Goal: Complete application form

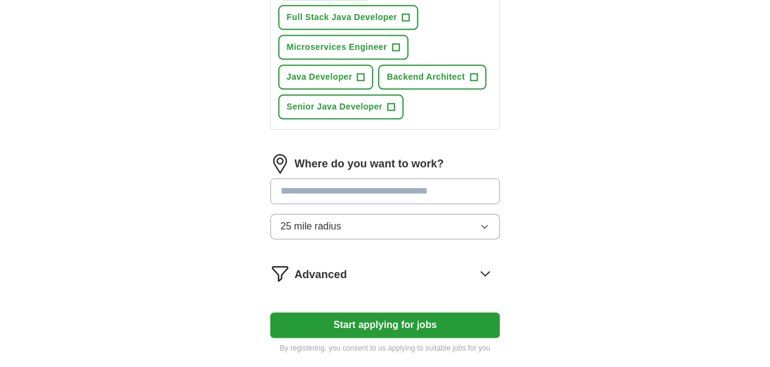
scroll to position [682, 0]
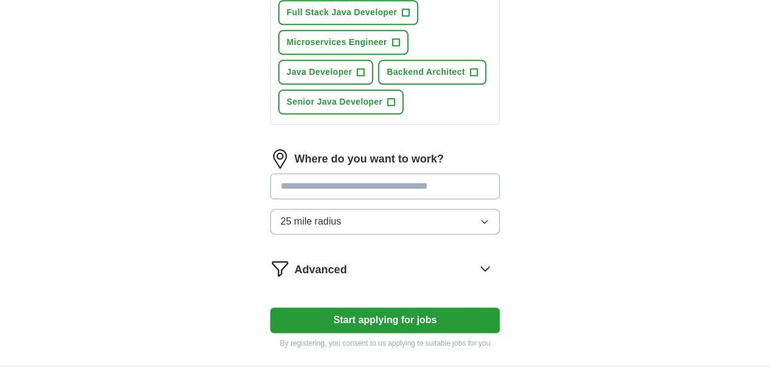
click at [366, 307] on button "Start applying for jobs" at bounding box center [385, 320] width 230 height 26
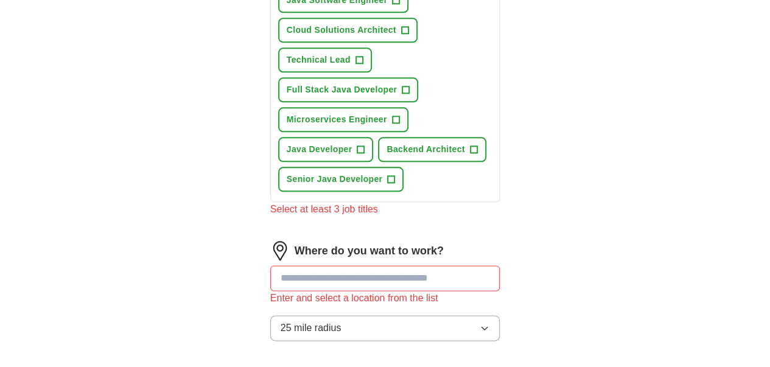
scroll to position [599, 0]
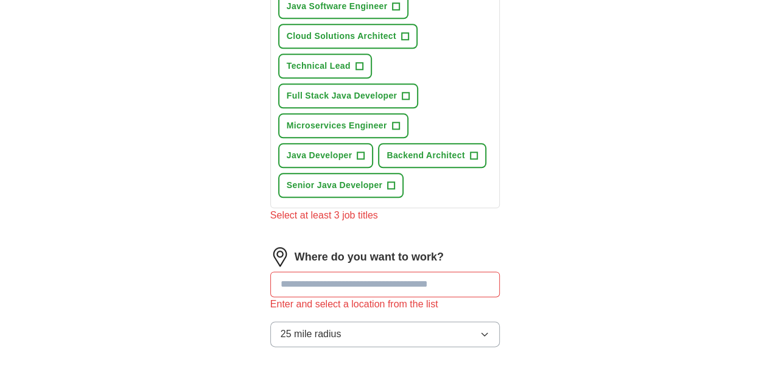
click at [351, 271] on input "text" at bounding box center [385, 284] width 230 height 26
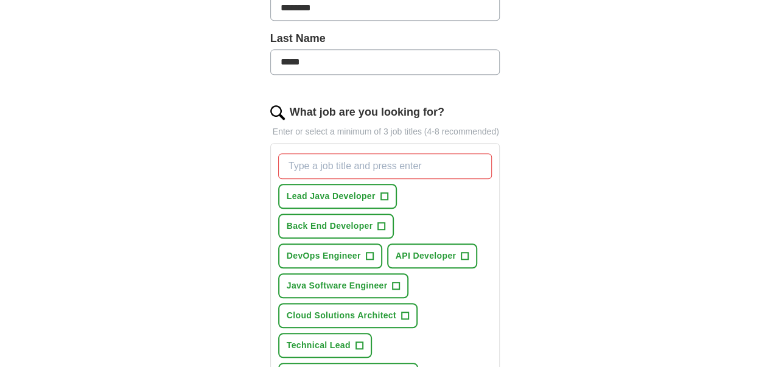
scroll to position [320, 0]
click at [312, 189] on span "Lead Java Developer" at bounding box center [331, 195] width 89 height 13
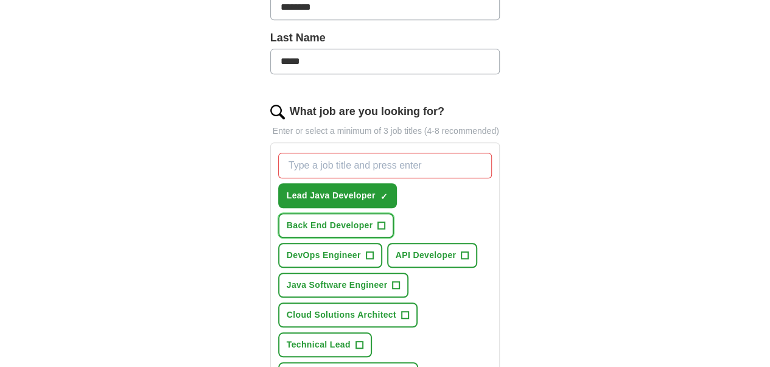
click at [375, 213] on button "Back End Developer +" at bounding box center [336, 225] width 116 height 25
click at [303, 279] on span "Java Software Engineer" at bounding box center [337, 285] width 101 height 13
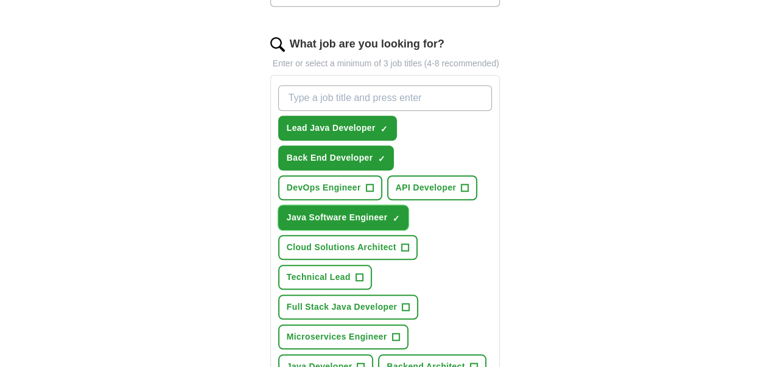
scroll to position [388, 0]
click at [312, 300] on span "Full Stack Java Developer" at bounding box center [342, 306] width 111 height 13
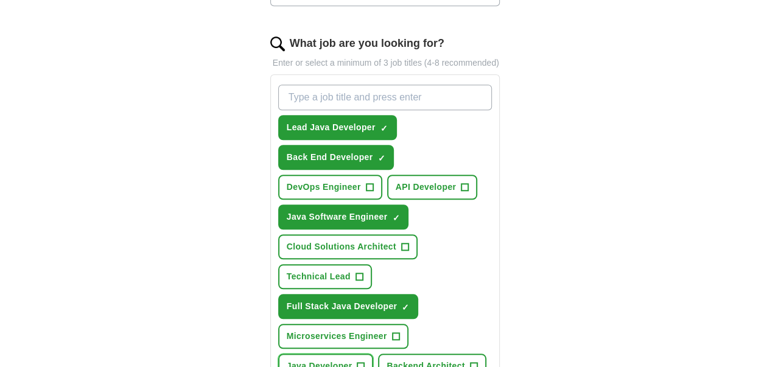
click at [374, 354] on button "Java Developer +" at bounding box center [326, 366] width 96 height 25
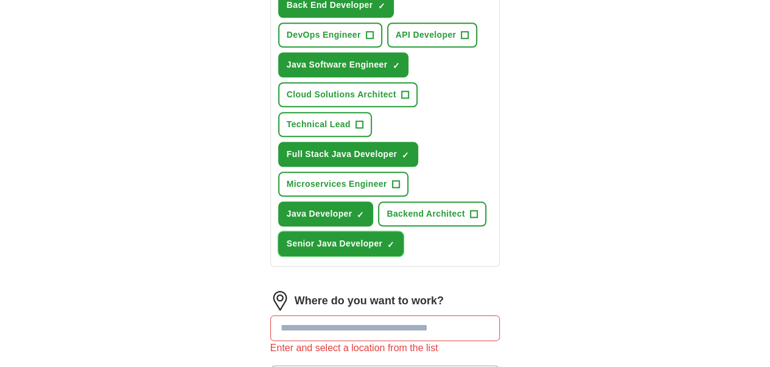
scroll to position [548, 0]
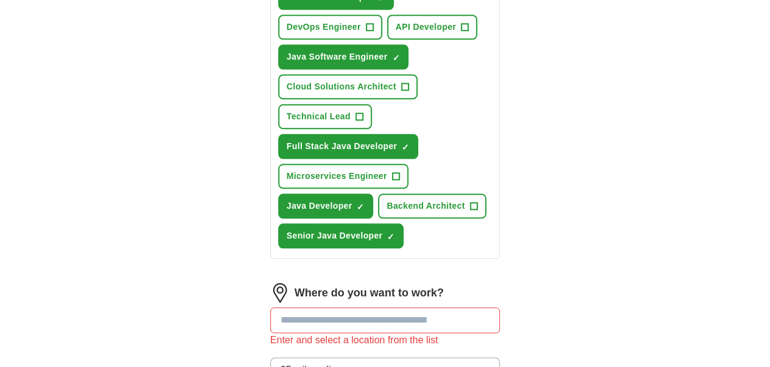
click at [329, 307] on input "text" at bounding box center [385, 320] width 230 height 26
type input "*"
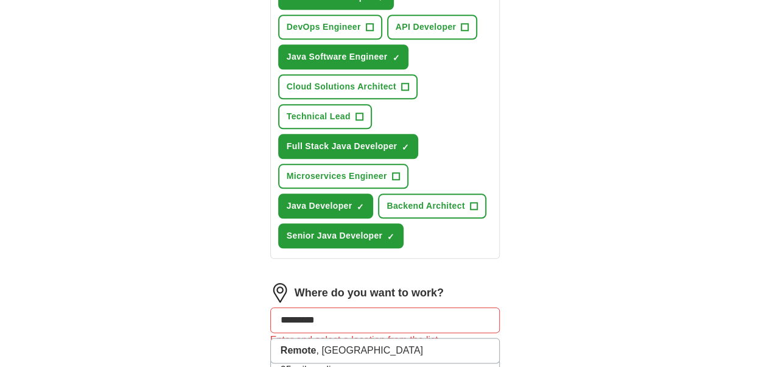
type input "**********"
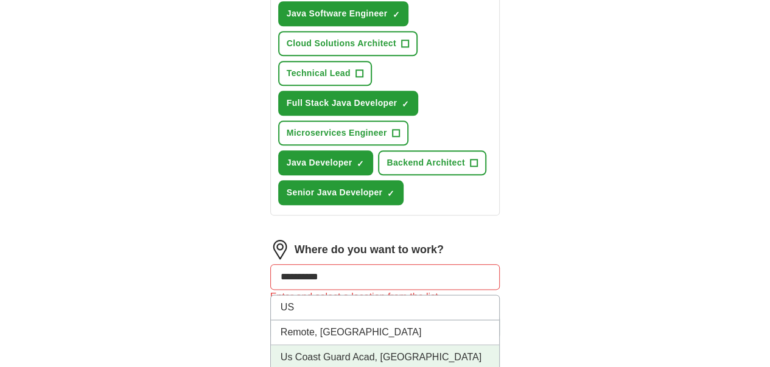
scroll to position [590, 0]
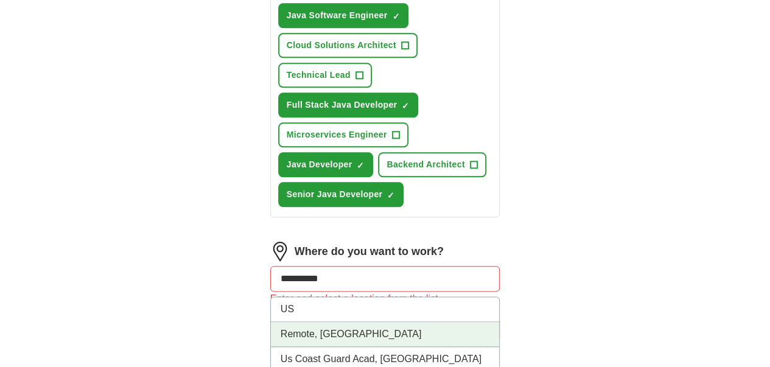
click at [284, 322] on li "Remote, [GEOGRAPHIC_DATA]" at bounding box center [385, 334] width 229 height 25
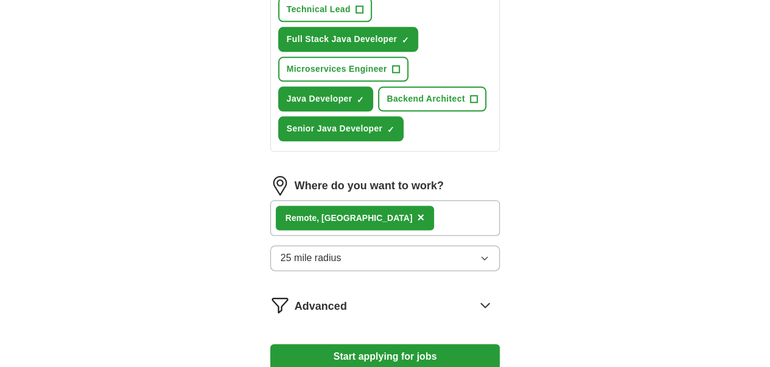
scroll to position [666, 0]
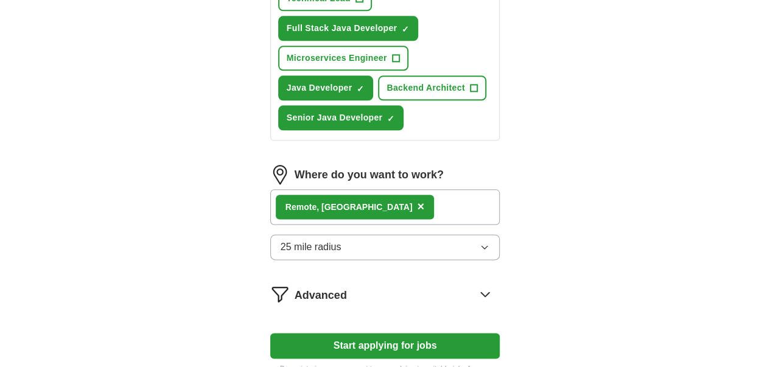
click at [335, 333] on button "Start applying for jobs" at bounding box center [385, 346] width 230 height 26
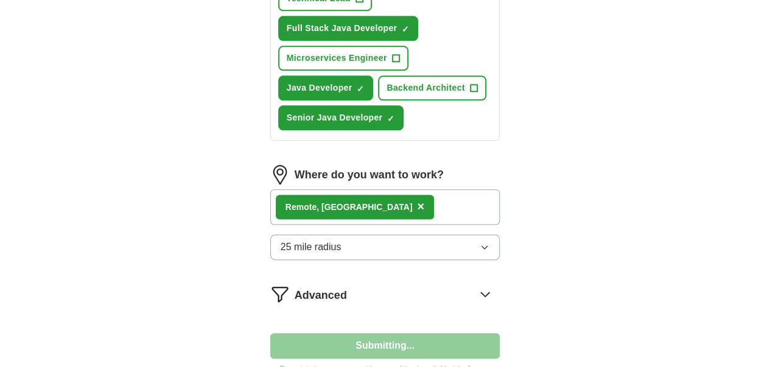
select select "**"
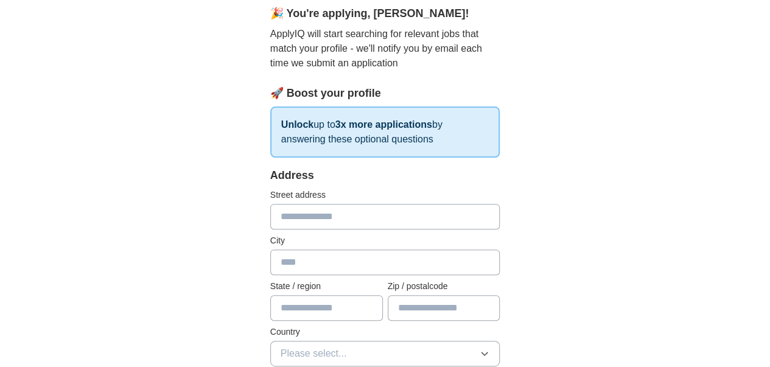
scroll to position [116, 0]
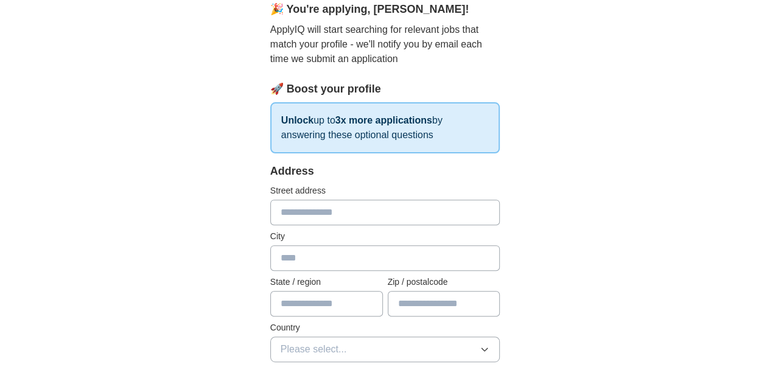
click at [282, 212] on input "text" at bounding box center [385, 213] width 230 height 26
type input "**********"
type input "*****"
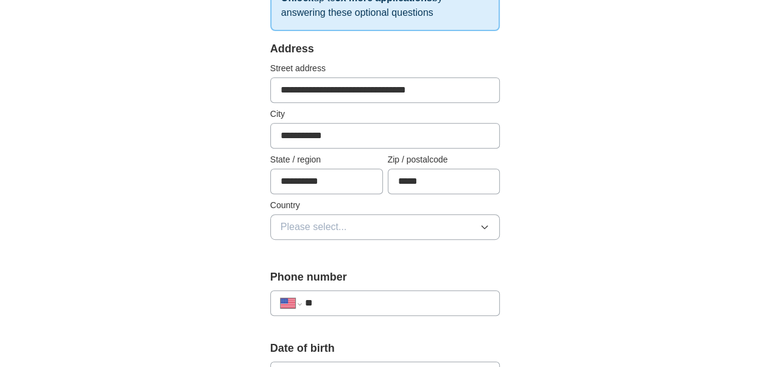
scroll to position [241, 0]
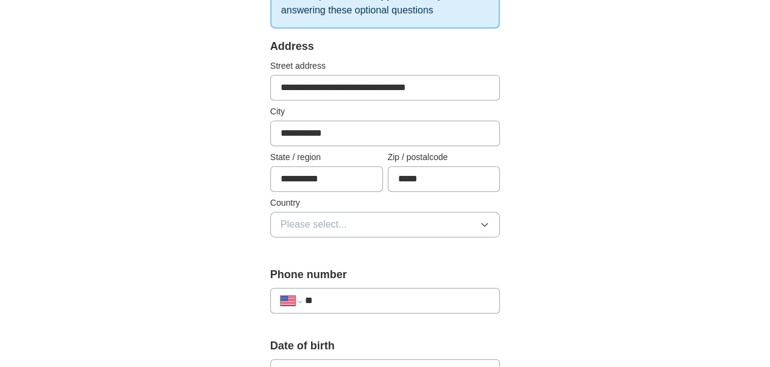
click at [372, 225] on button "Please select..." at bounding box center [385, 225] width 230 height 26
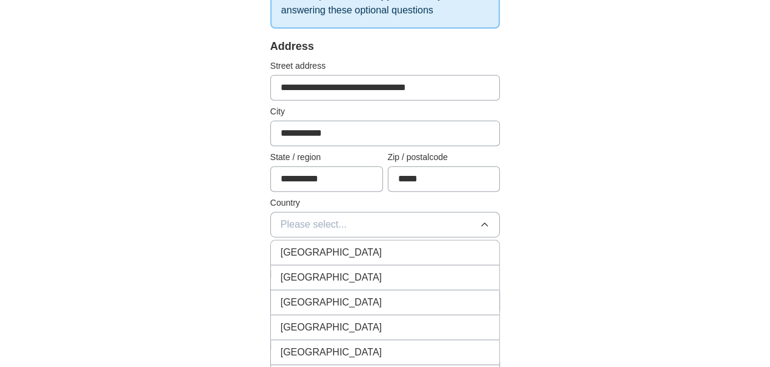
click at [313, 271] on div "[GEOGRAPHIC_DATA]" at bounding box center [385, 277] width 209 height 15
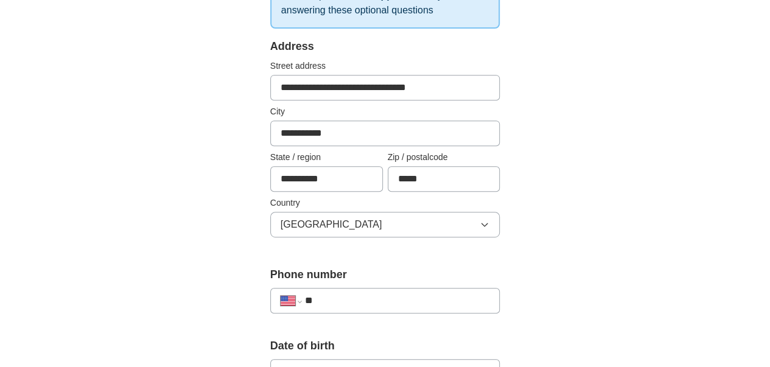
click at [169, 246] on div "**********" at bounding box center [385, 357] width 623 height 1123
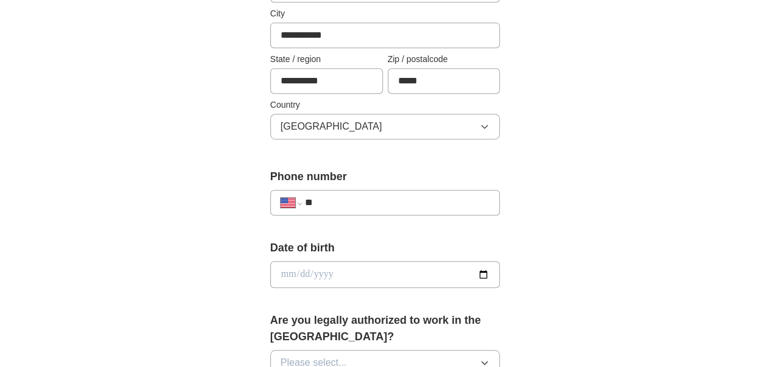
scroll to position [340, 0]
click at [364, 198] on input "**" at bounding box center [397, 202] width 185 height 15
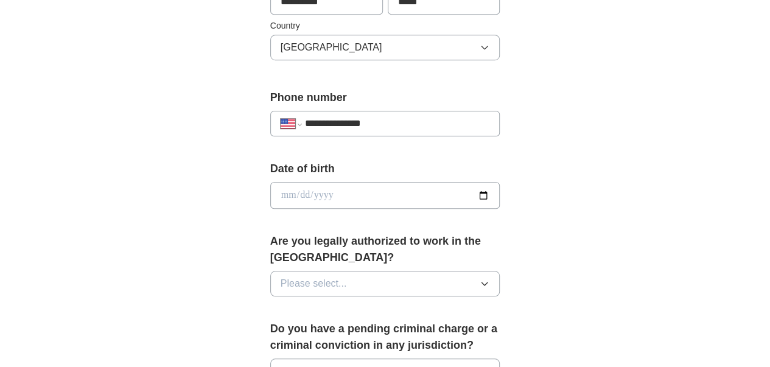
scroll to position [420, 0]
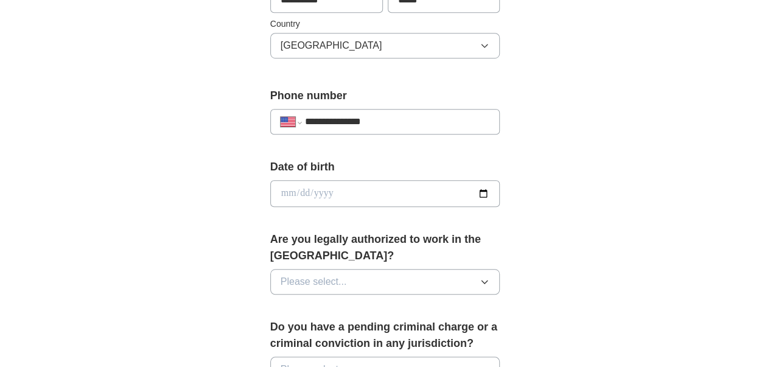
type input "**********"
click at [500, 188] on input "date" at bounding box center [385, 193] width 230 height 27
type input "**********"
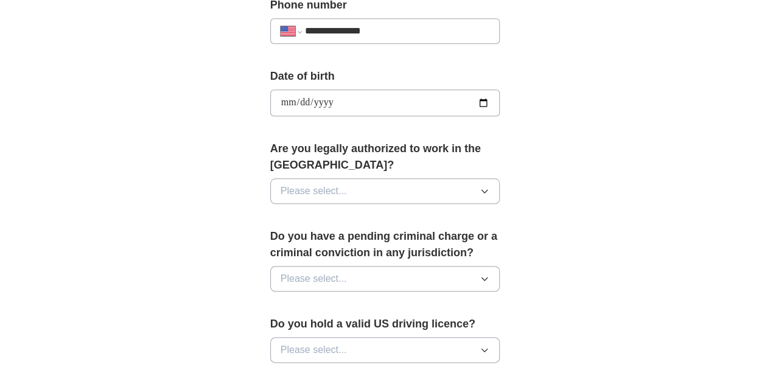
scroll to position [511, 0]
click at [421, 178] on button "Please select..." at bounding box center [385, 191] width 230 height 26
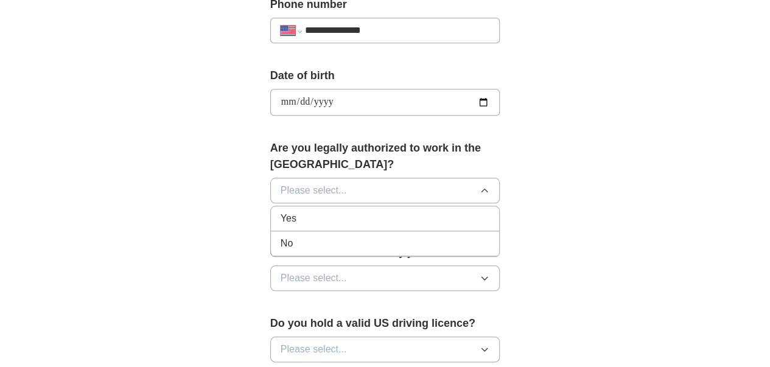
click at [281, 211] on span "Yes" at bounding box center [289, 218] width 16 height 15
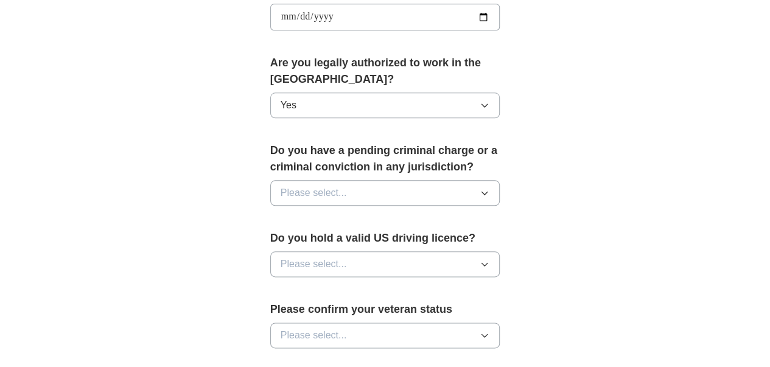
scroll to position [601, 0]
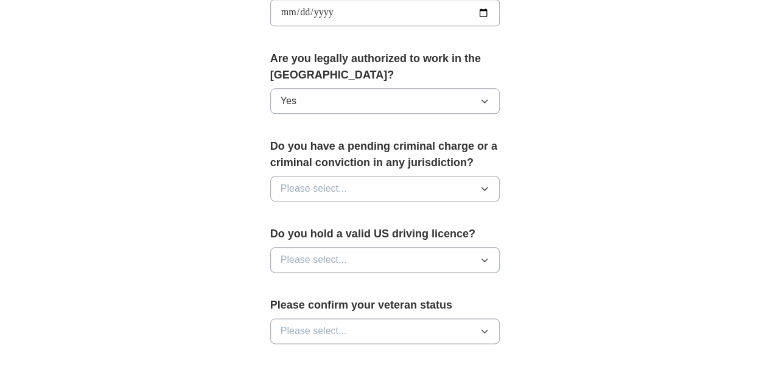
click at [352, 177] on button "Please select..." at bounding box center [385, 189] width 230 height 26
click at [299, 234] on div "No" at bounding box center [385, 241] width 209 height 15
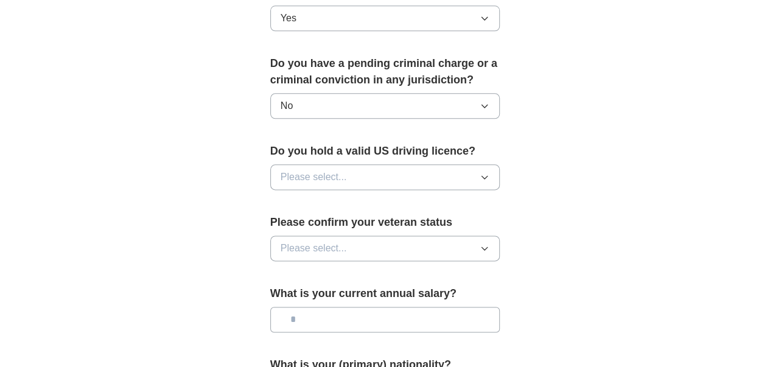
scroll to position [690, 0]
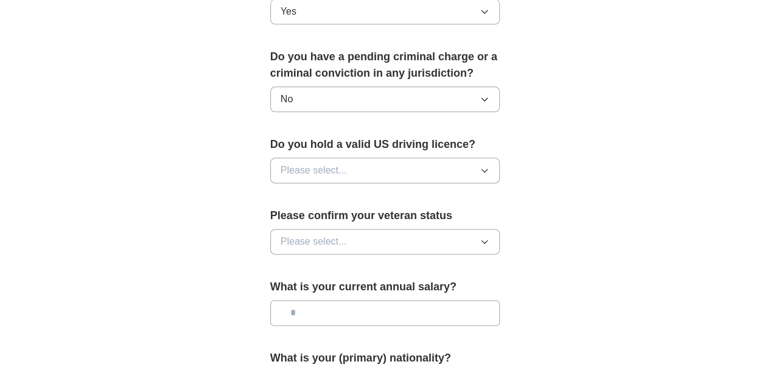
click at [392, 158] on button "Please select..." at bounding box center [385, 171] width 230 height 26
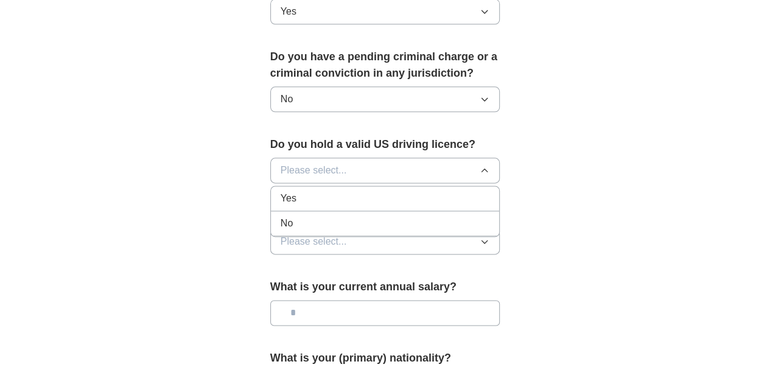
click at [302, 186] on li "Yes" at bounding box center [385, 198] width 229 height 25
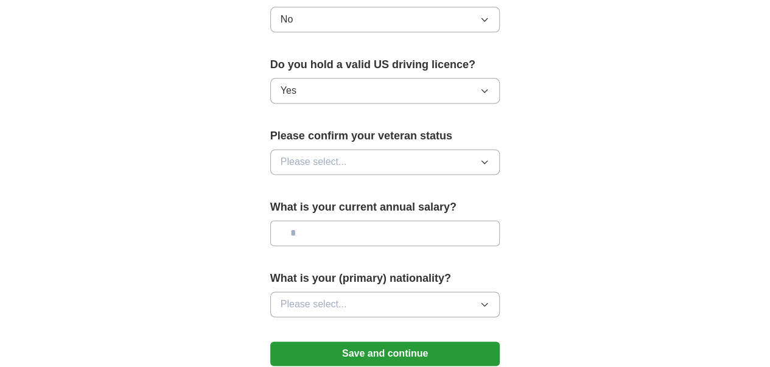
scroll to position [772, 0]
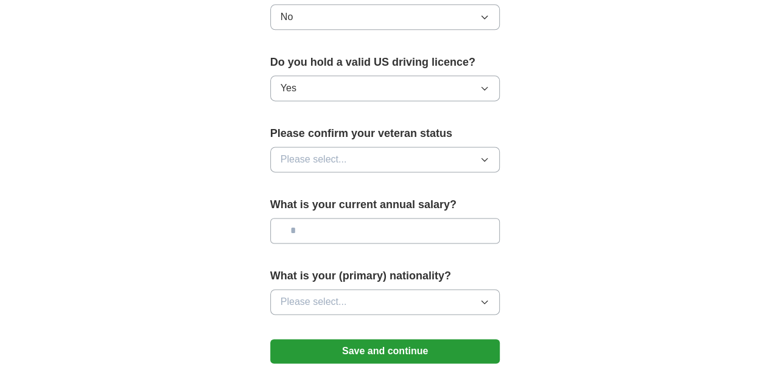
click at [372, 147] on button "Please select..." at bounding box center [385, 160] width 230 height 26
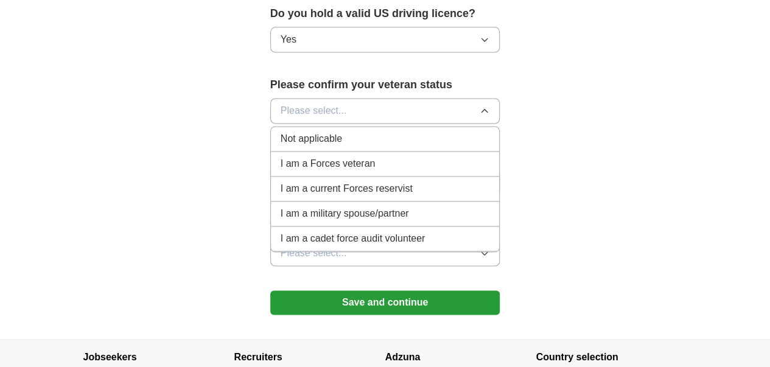
scroll to position [822, 0]
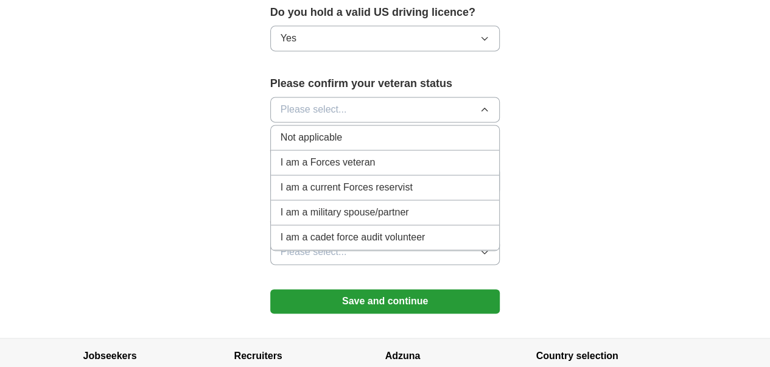
click at [288, 130] on span "Not applicable" at bounding box center [311, 137] width 61 height 15
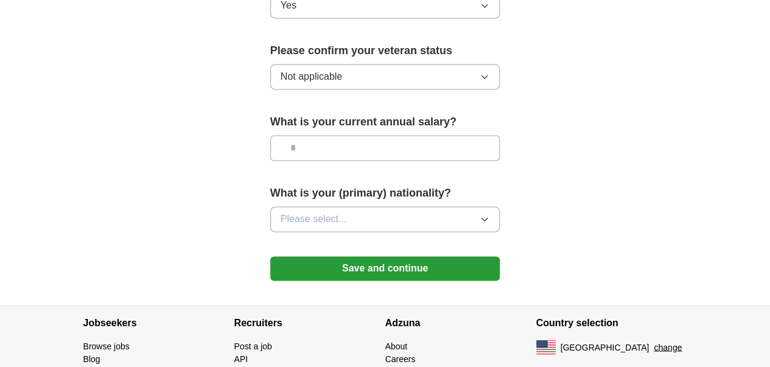
scroll to position [858, 0]
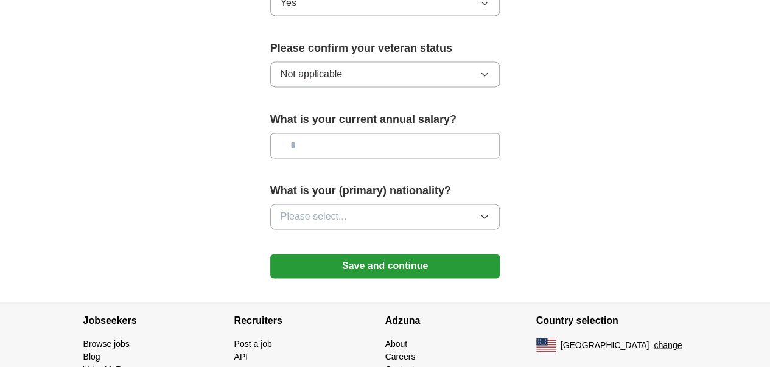
click at [349, 133] on input "text" at bounding box center [385, 146] width 230 height 26
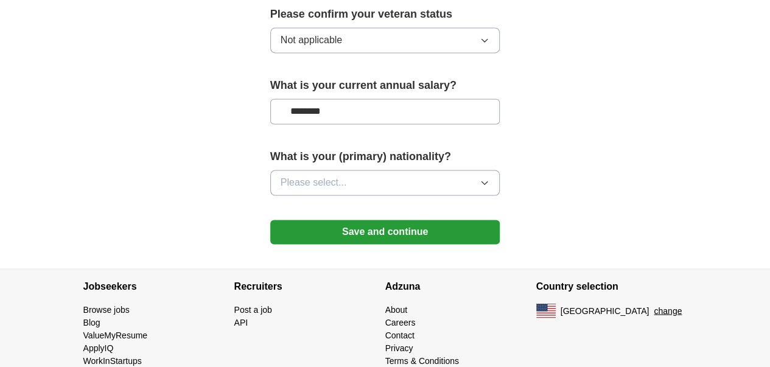
scroll to position [894, 0]
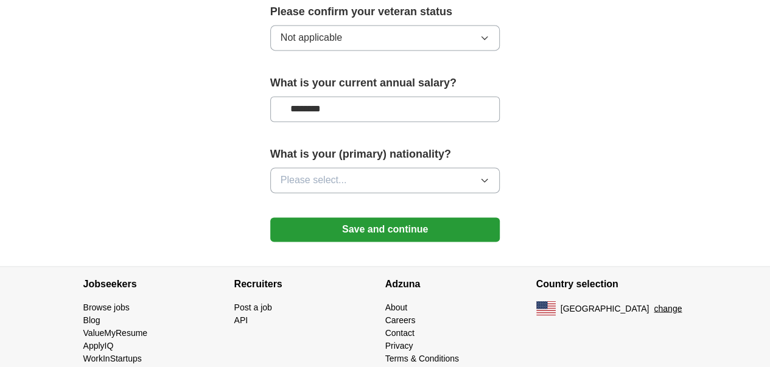
type input "********"
click at [320, 167] on button "Please select..." at bounding box center [385, 180] width 230 height 26
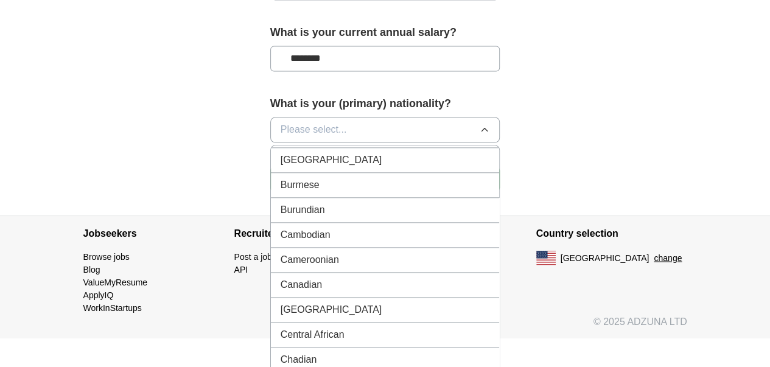
scroll to position [722, 0]
click at [281, 122] on span "Please select..." at bounding box center [314, 129] width 66 height 15
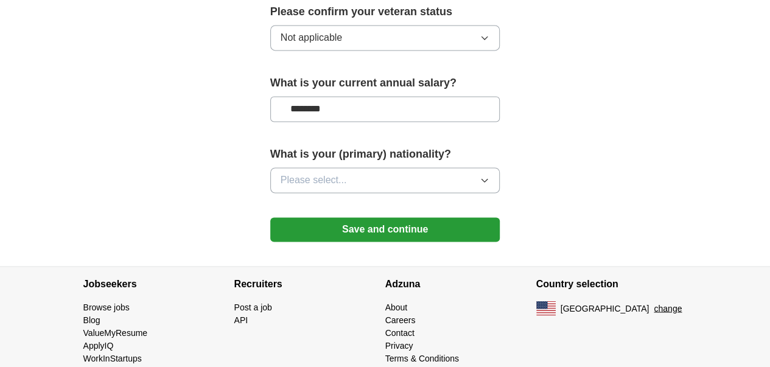
click at [287, 173] on span "Please select..." at bounding box center [314, 180] width 66 height 15
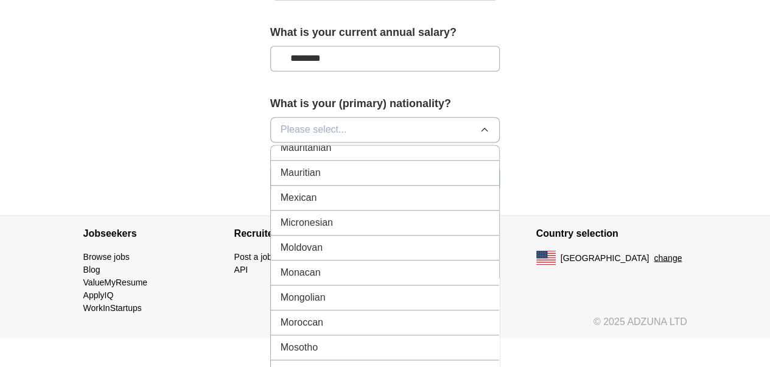
scroll to position [2805, 0]
click at [287, 190] on div "Mexican" at bounding box center [385, 197] width 209 height 15
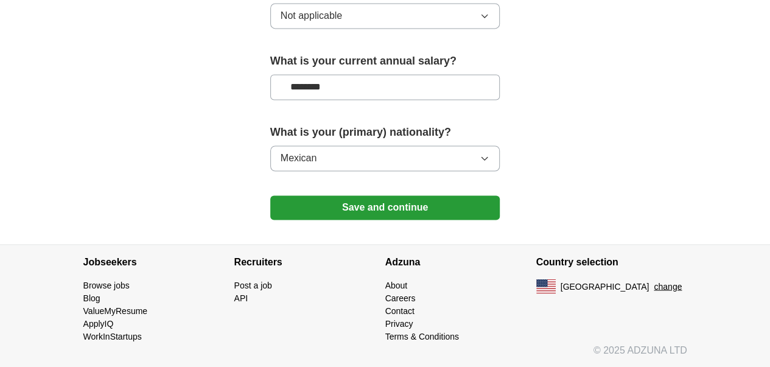
scroll to position [894, 0]
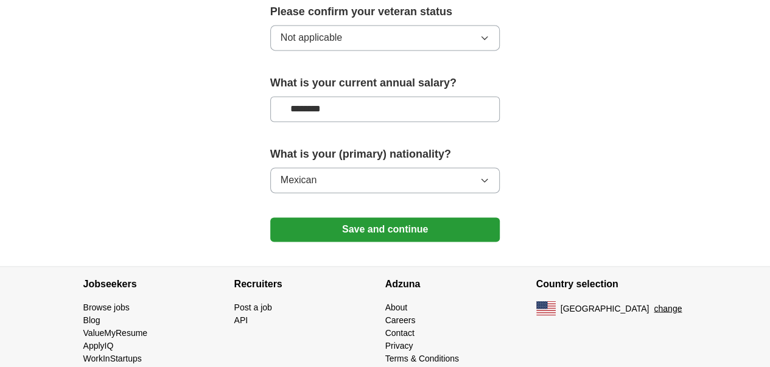
click at [320, 217] on button "Save and continue" at bounding box center [385, 229] width 230 height 24
